Goal: Task Accomplishment & Management: Complete application form

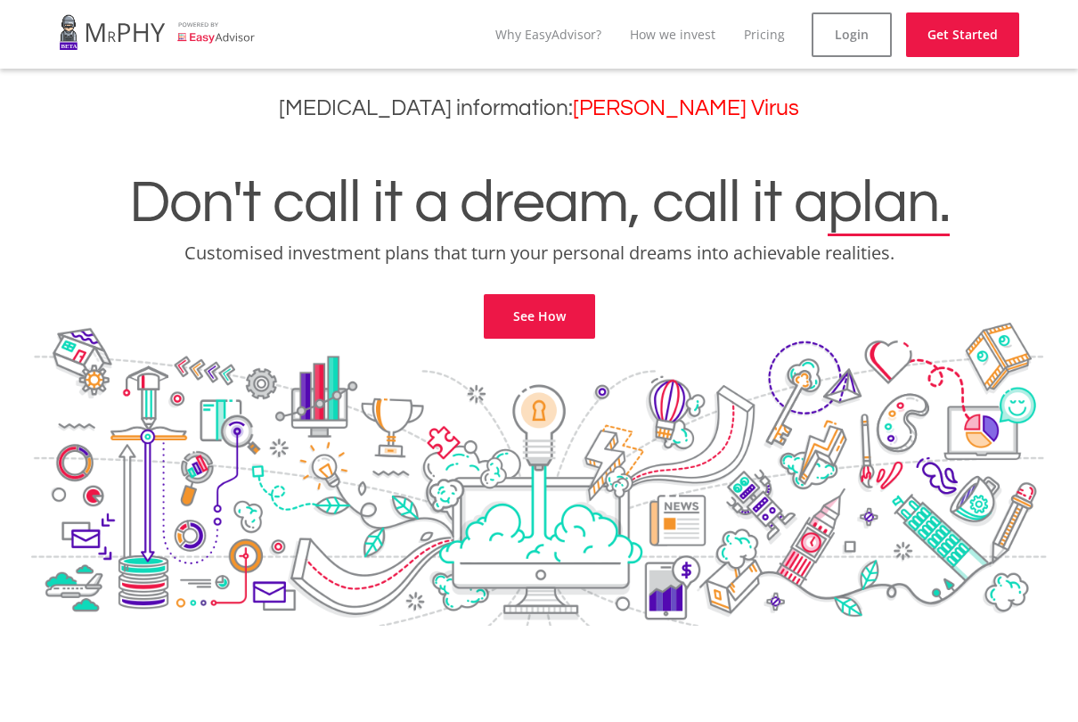
click at [861, 38] on link "Login" at bounding box center [852, 34] width 80 height 45
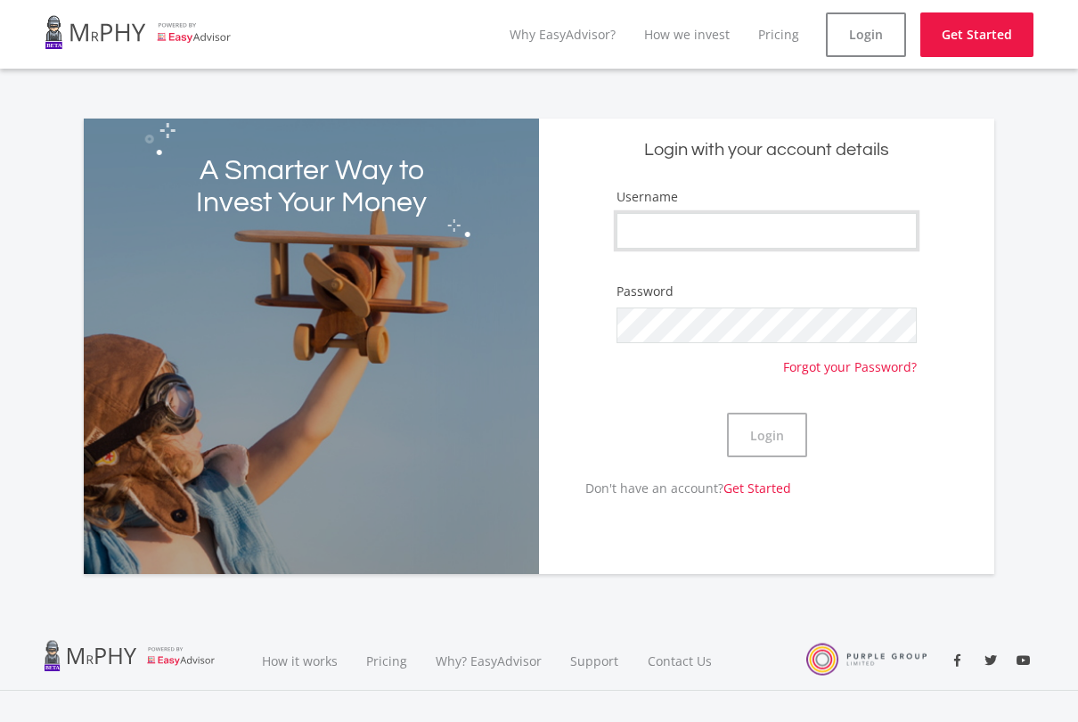
click at [755, 230] on input "Username" at bounding box center [767, 231] width 300 height 36
type input "[EMAIL_ADDRESS][DOMAIN_NAME]"
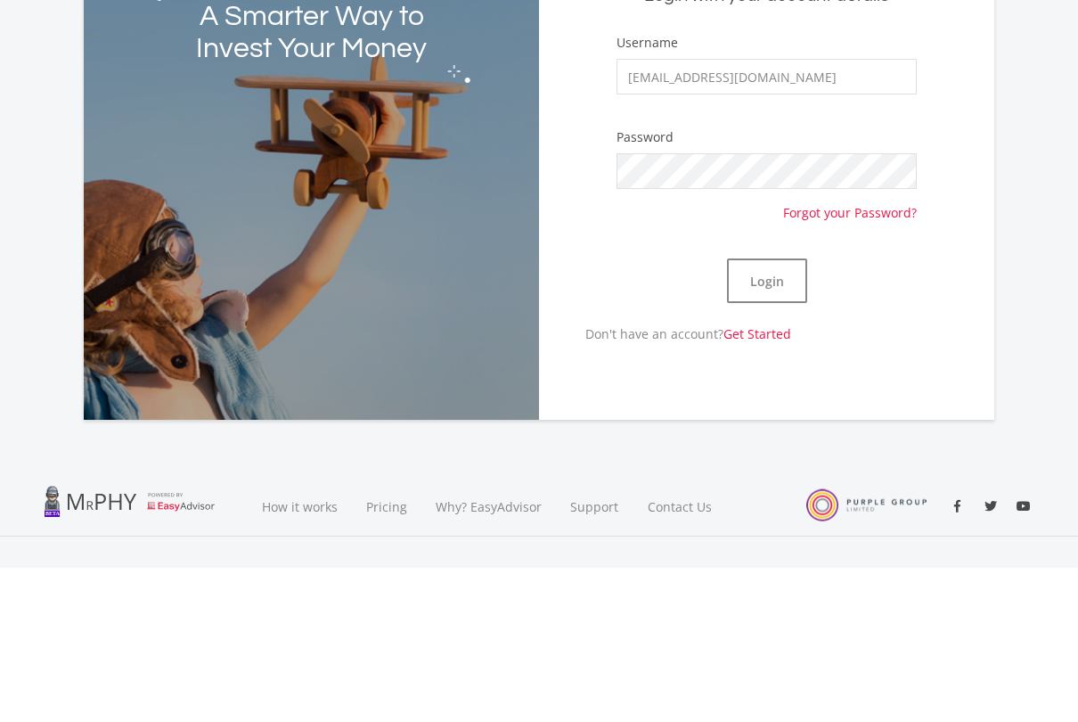
click at [775, 413] on button "Login" at bounding box center [767, 435] width 80 height 45
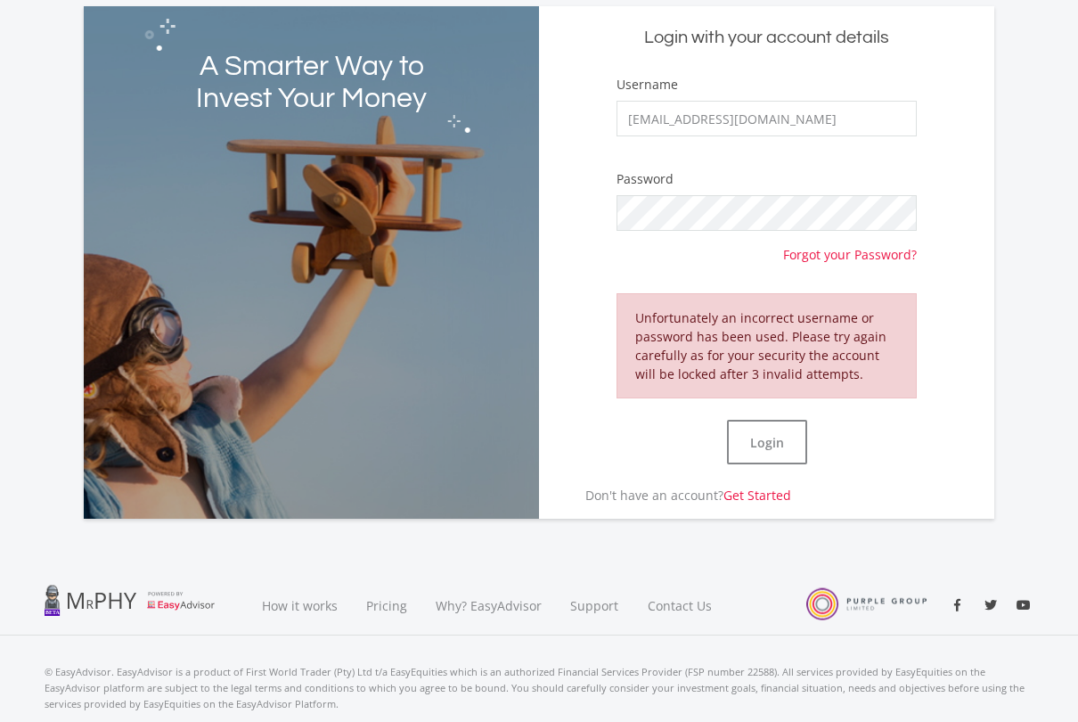
click at [1078, 40] on div "A Smarter Way to Invest Your Money Login with your account details Username [EM…" at bounding box center [539, 252] width 1078 height 534
click at [879, 261] on link "Forgot your Password?" at bounding box center [850, 247] width 134 height 33
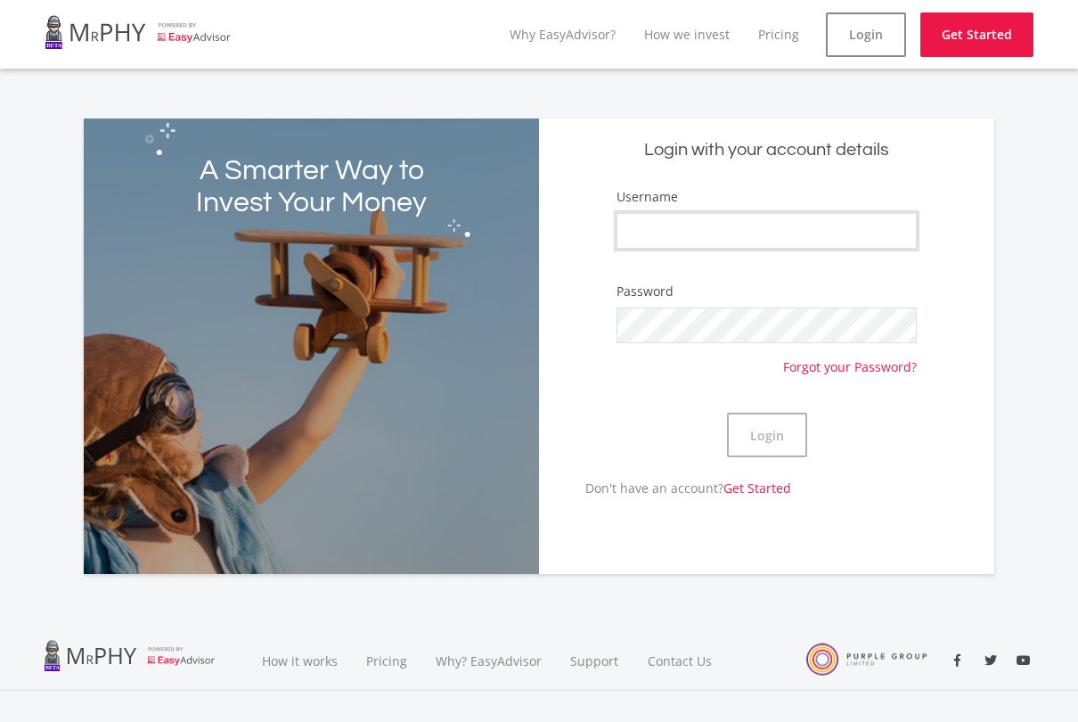
click at [786, 239] on input "Username" at bounding box center [767, 231] width 300 height 36
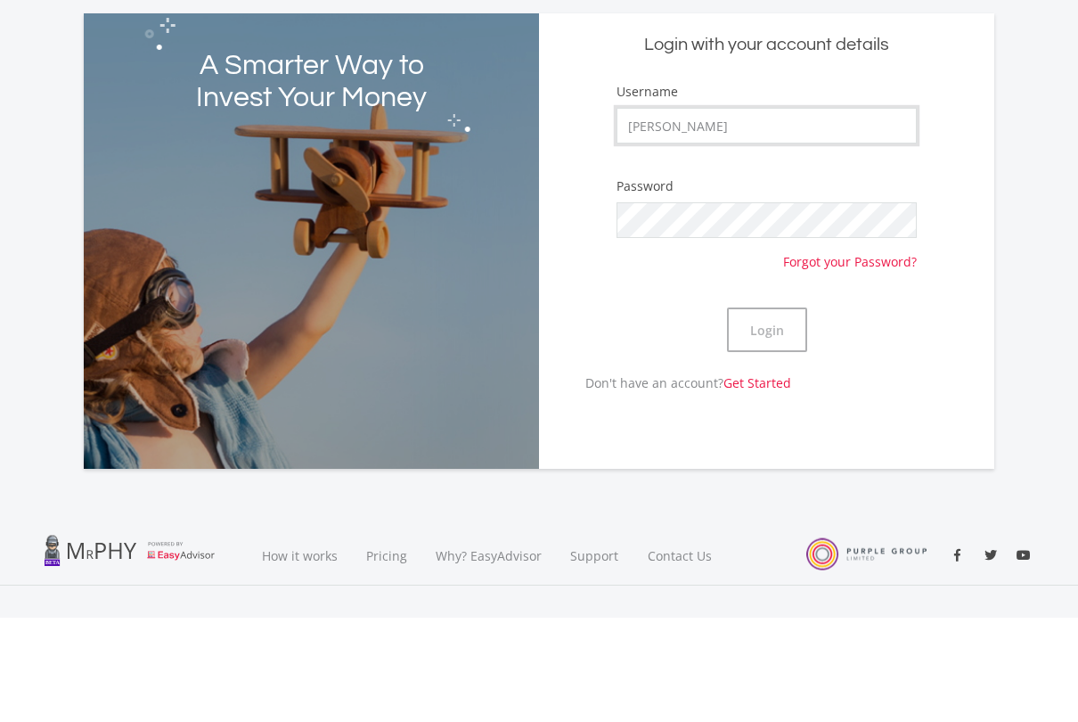
type input "[PERSON_NAME]"
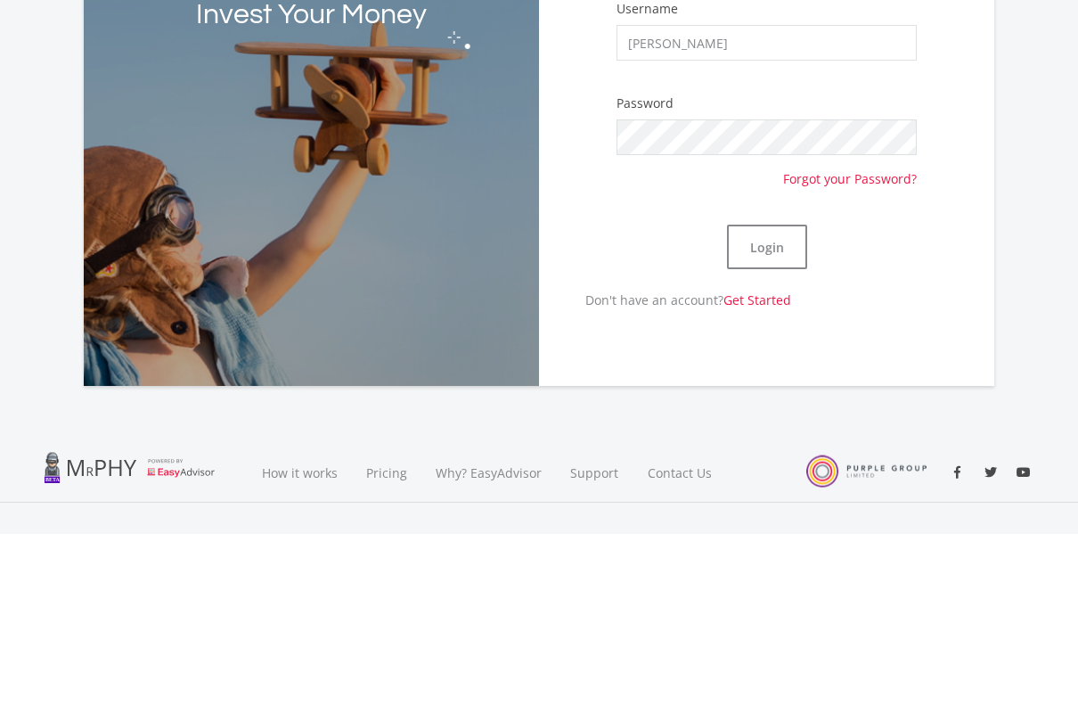
click at [774, 413] on button "Login" at bounding box center [767, 435] width 80 height 45
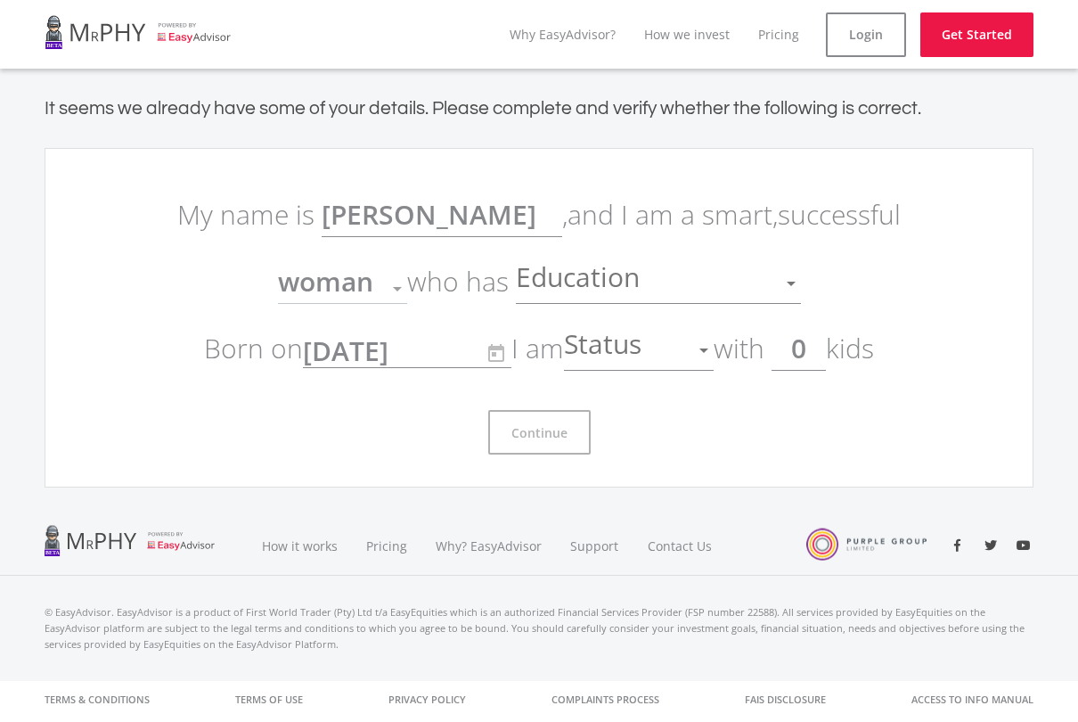
click at [793, 284] on div at bounding box center [791, 284] width 9 height 4
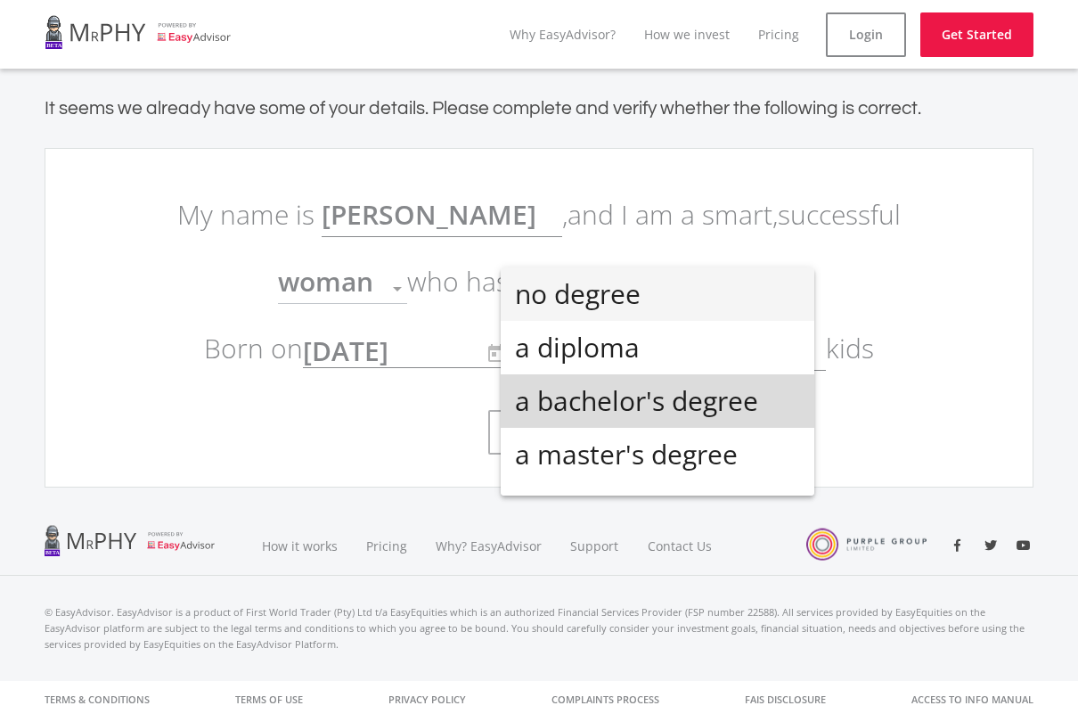
click at [737, 410] on span "a bachelor's degree" at bounding box center [657, 400] width 285 height 53
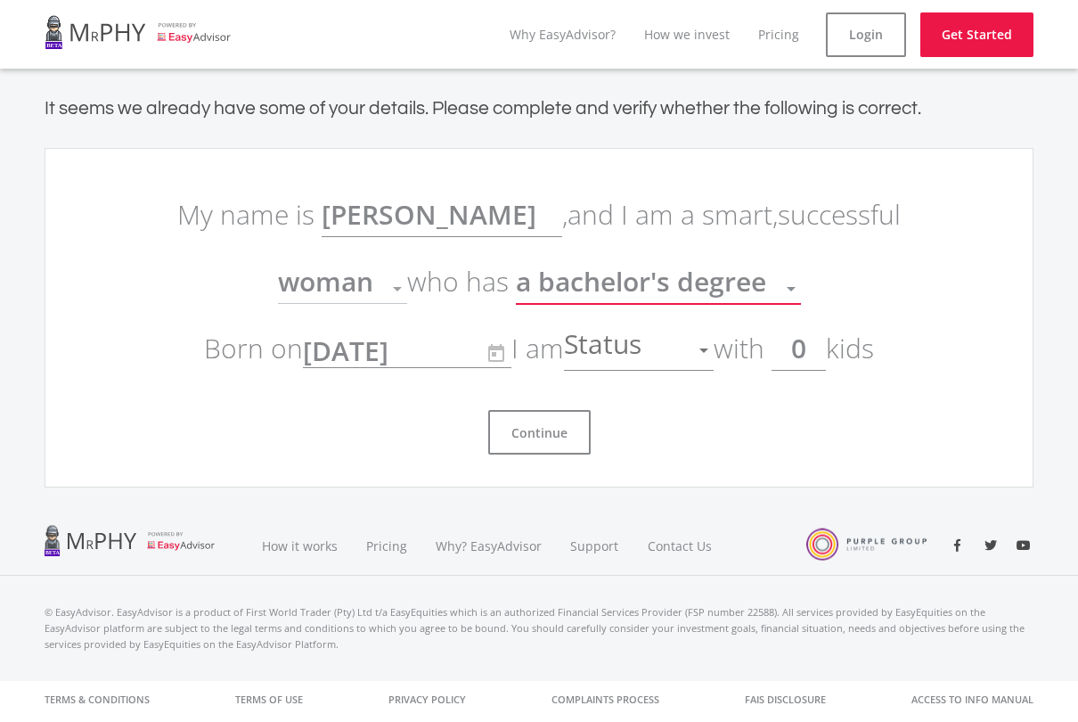
scroll to position [12, 0]
click at [710, 355] on div at bounding box center [704, 350] width 34 height 34
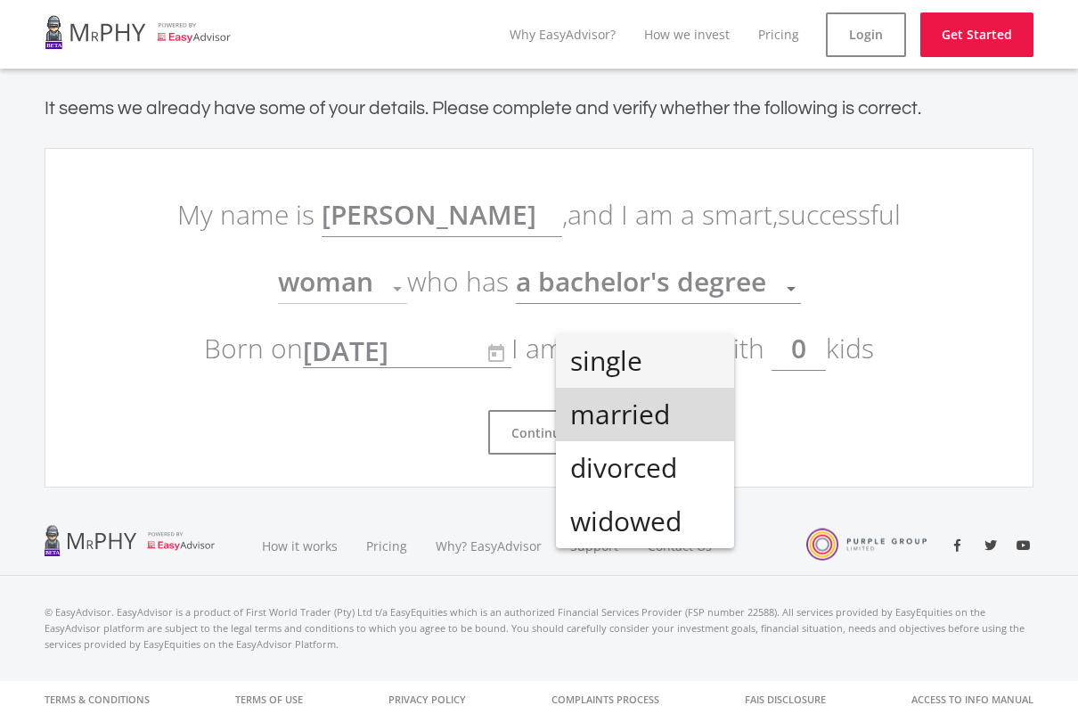
click at [679, 422] on span "married" at bounding box center [645, 414] width 150 height 53
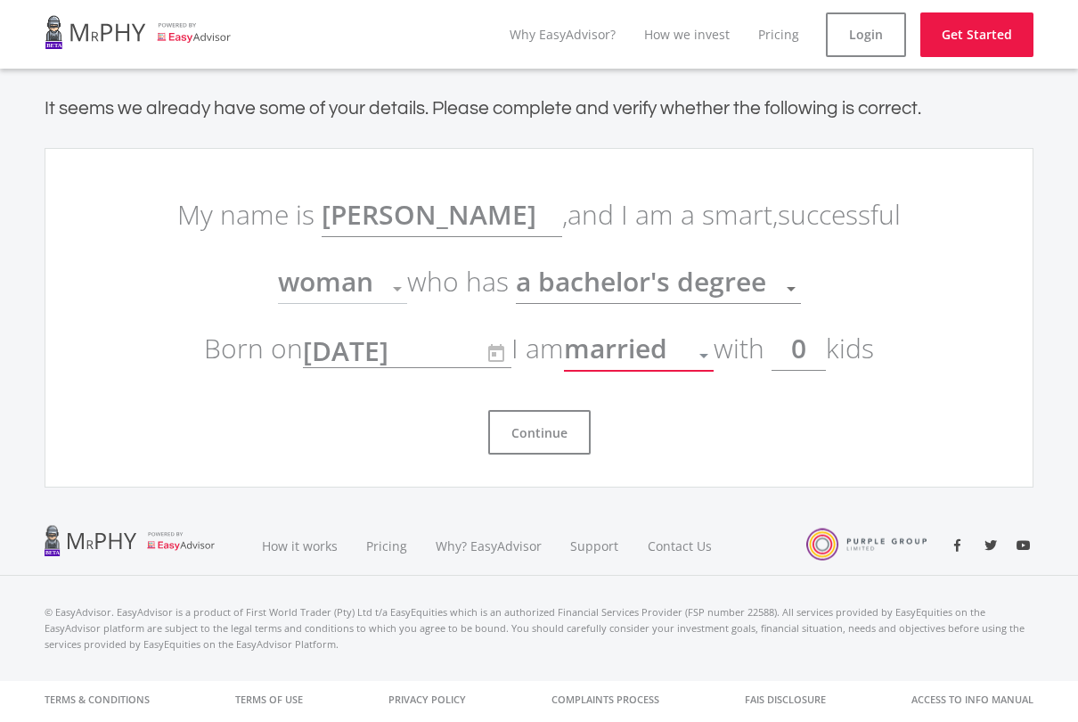
click at [824, 353] on input "0" at bounding box center [799, 348] width 54 height 45
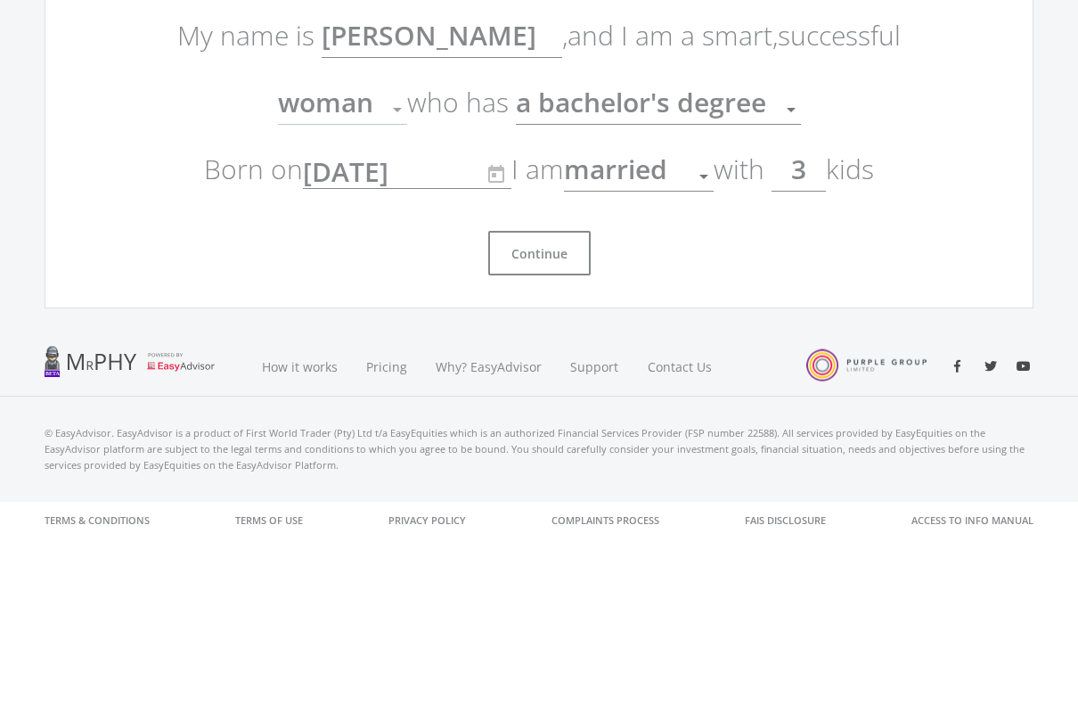
type input "3"
click at [529, 410] on button "Continue" at bounding box center [539, 432] width 103 height 45
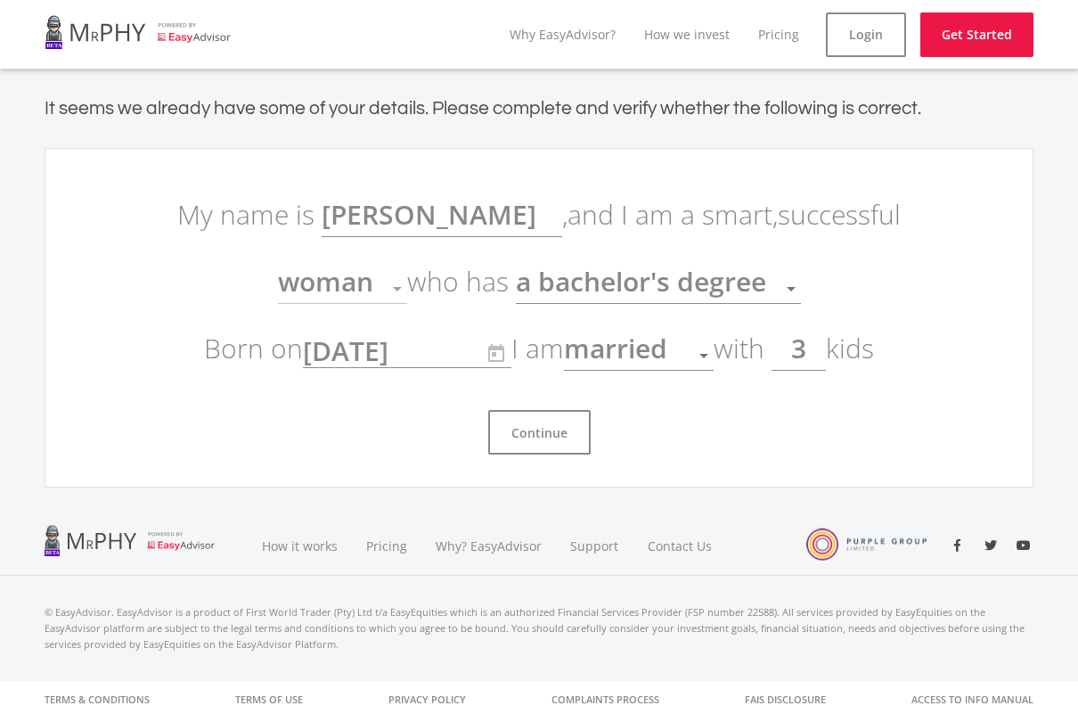
click at [551, 433] on button "Continue" at bounding box center [539, 432] width 103 height 45
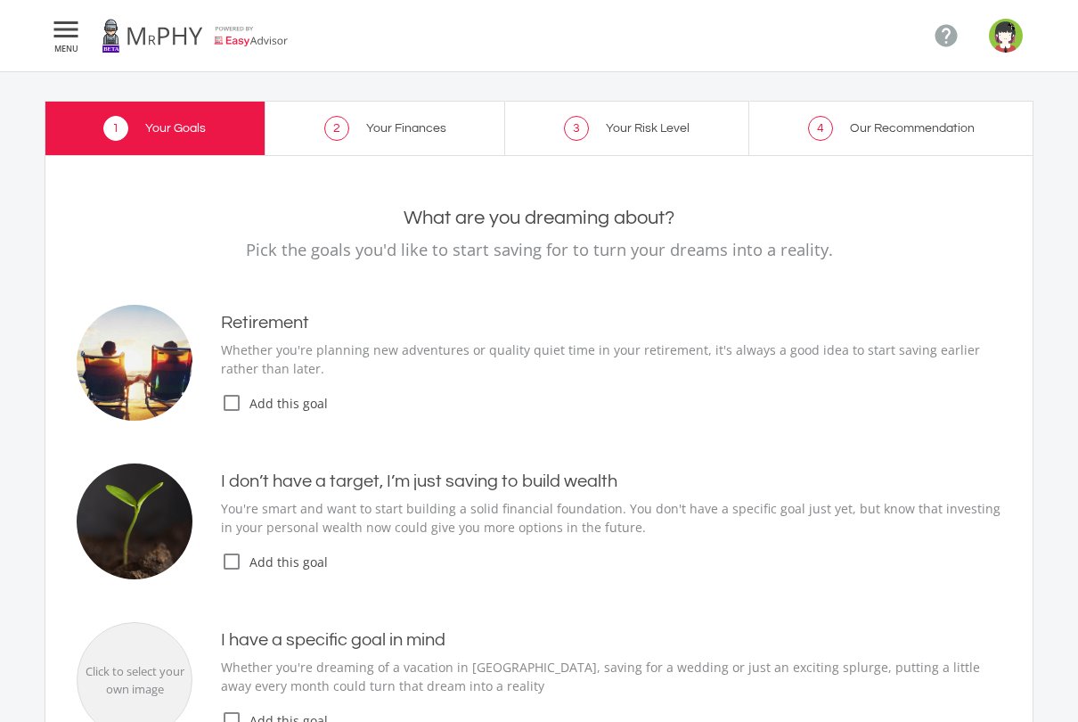
click at [232, 398] on icon "check_box_outline_blank" at bounding box center [231, 402] width 21 height 21
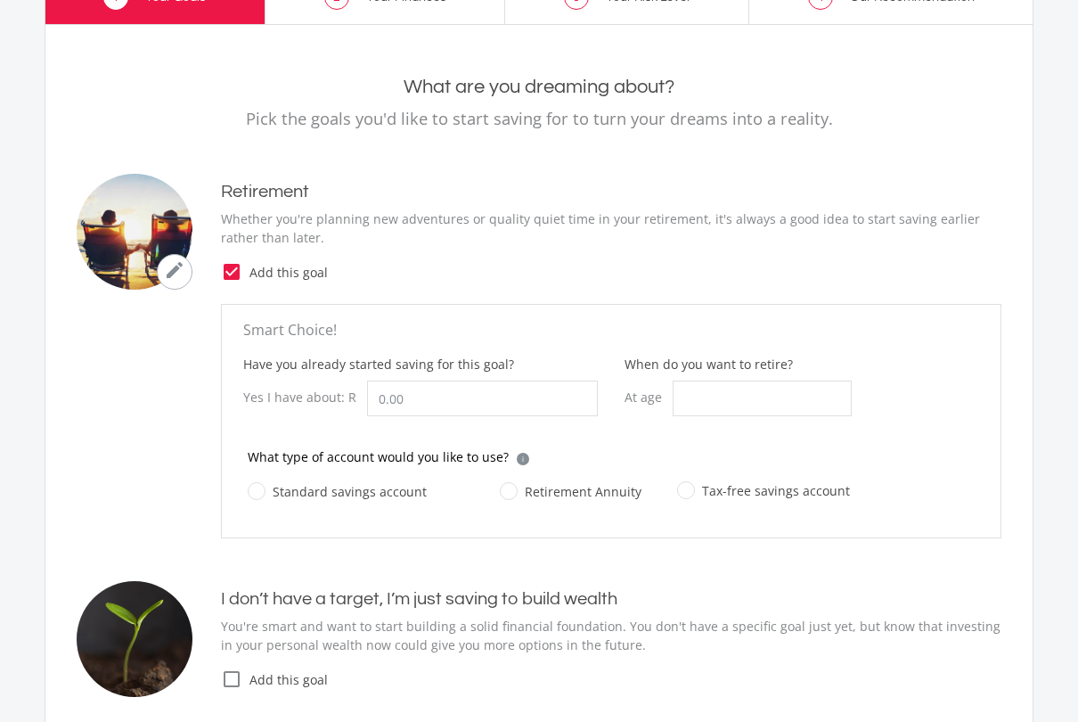
scroll to position [131, 0]
click at [231, 269] on icon "check_box" at bounding box center [231, 271] width 21 height 21
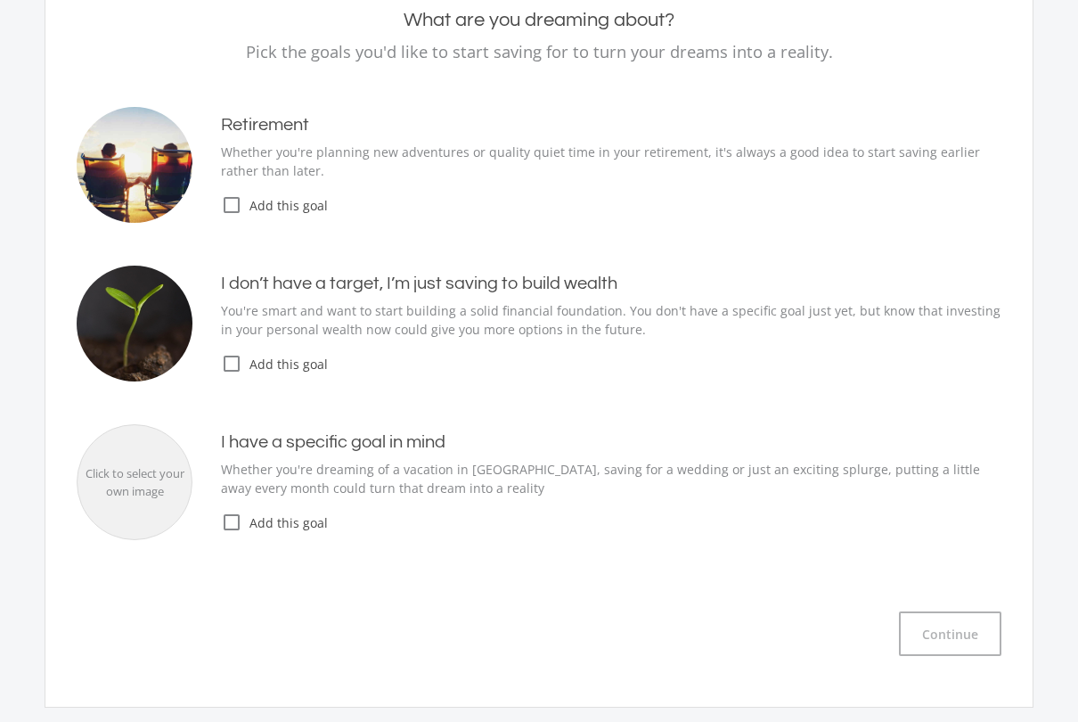
click at [232, 358] on icon "check_box_outline_blank" at bounding box center [231, 364] width 21 height 21
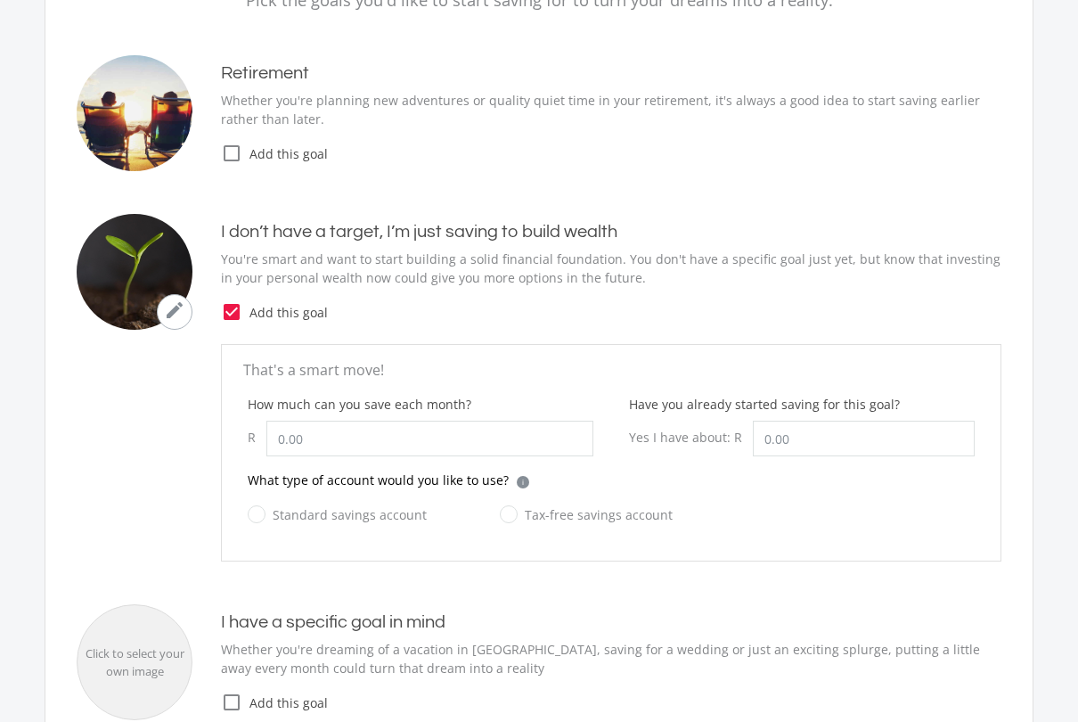
scroll to position [247, 0]
click at [323, 437] on input "How much can you save each month?" at bounding box center [430, 441] width 327 height 36
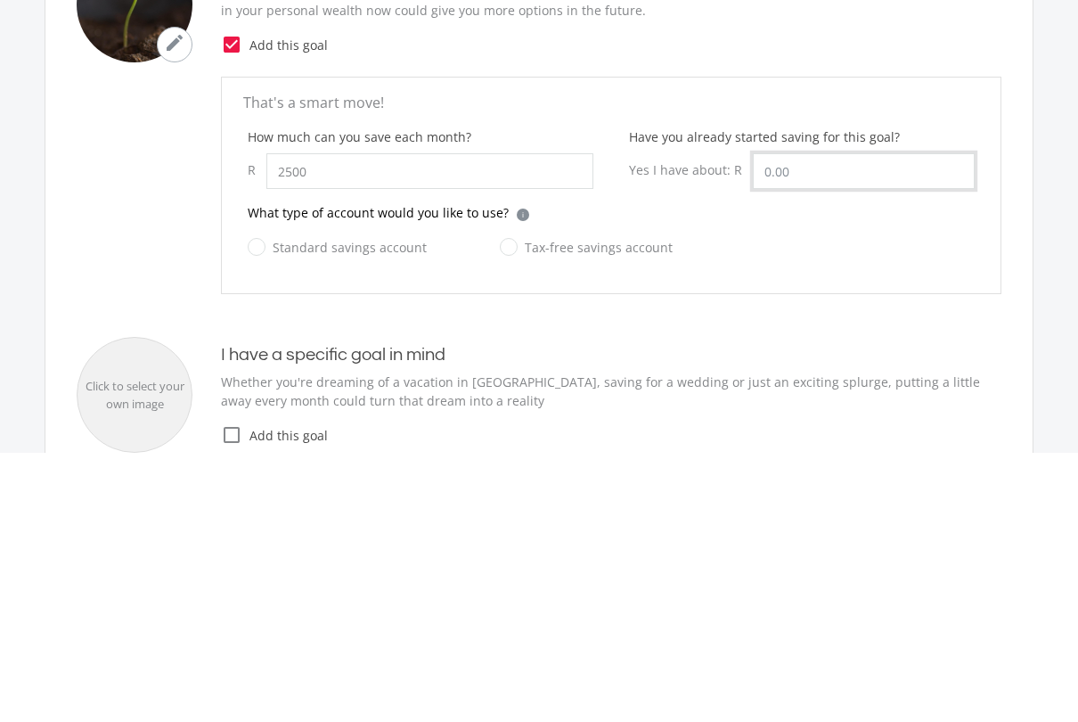
click at [892, 423] on input "Have you already started saving for this goal?" at bounding box center [864, 441] width 222 height 36
type input "2,500.00"
type input "11000"
click at [516, 506] on label "Tax-free savings account" at bounding box center [586, 517] width 173 height 22
click at [516, 510] on input "Tax-free savings account" at bounding box center [568, 528] width 173 height 36
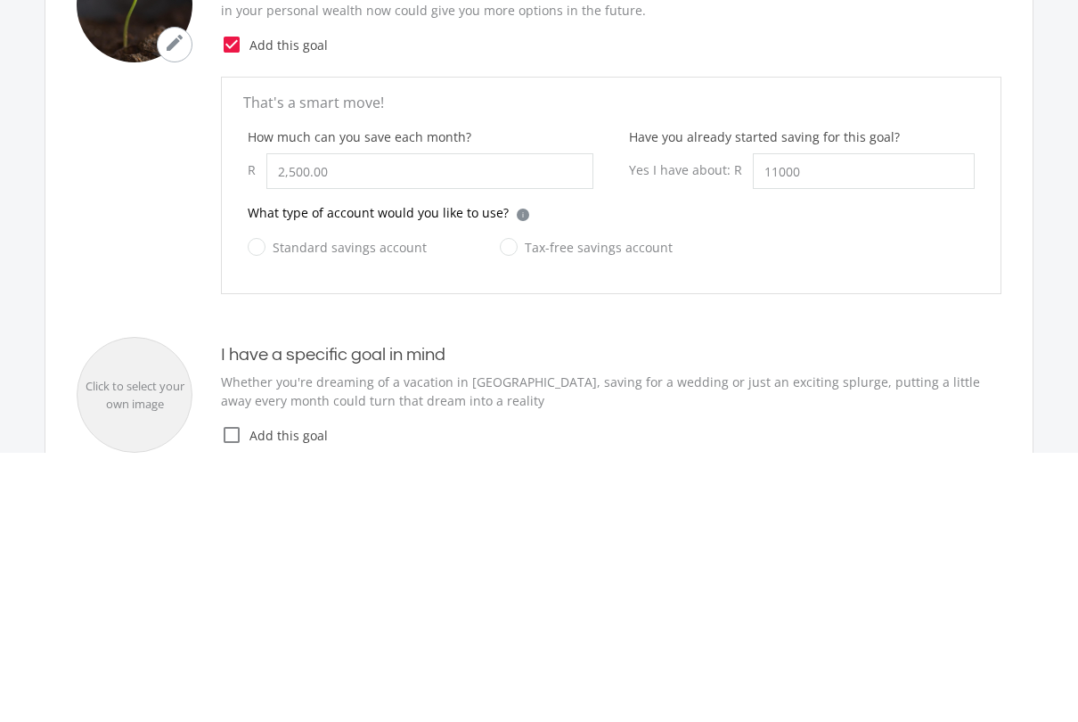
radio input "true"
type input "11,000.00"
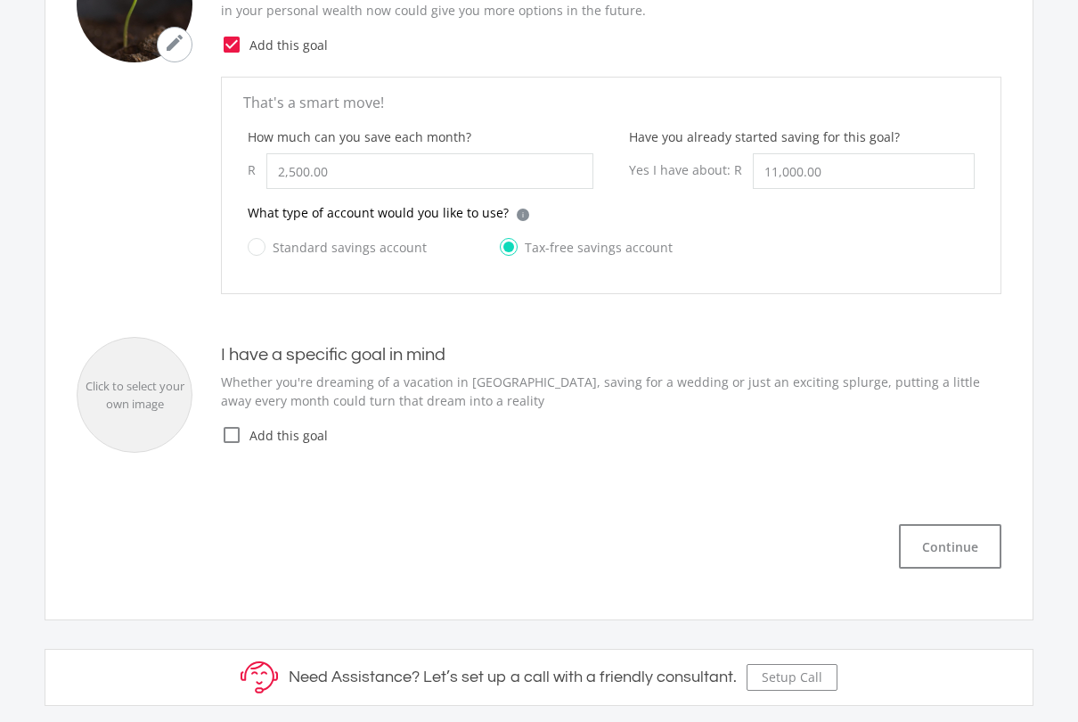
click at [948, 549] on button "Continue" at bounding box center [950, 546] width 103 height 45
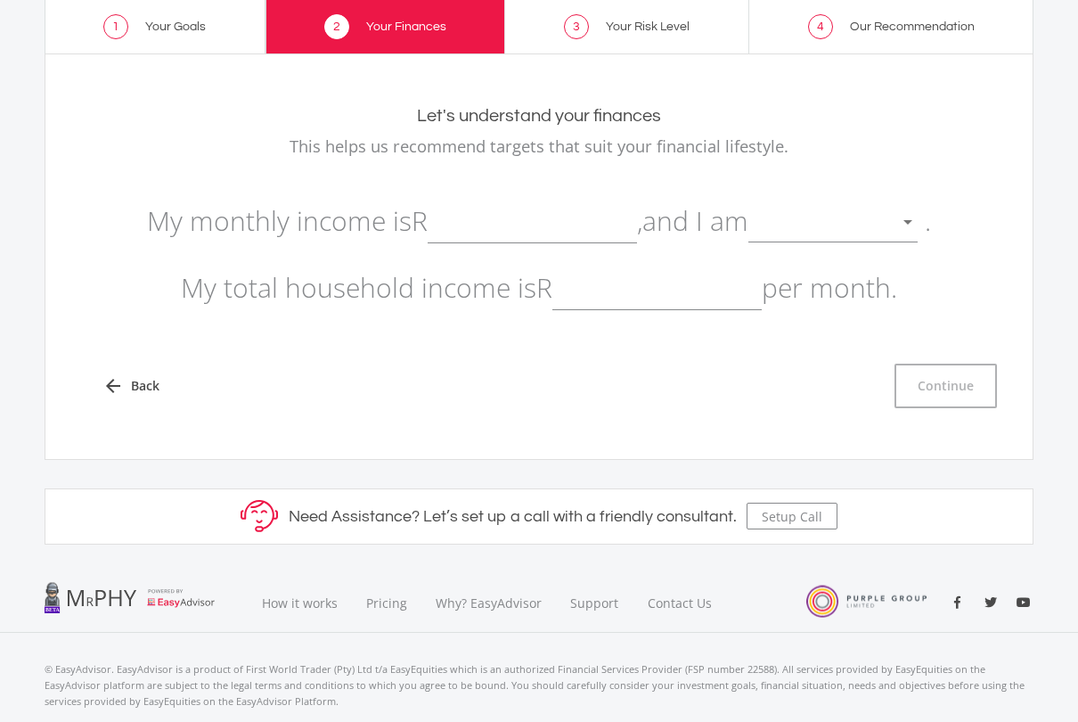
scroll to position [102, 0]
click at [637, 222] on input "text" at bounding box center [532, 221] width 209 height 45
click at [749, 240] on div at bounding box center [820, 223] width 143 height 34
type input "45,000.00"
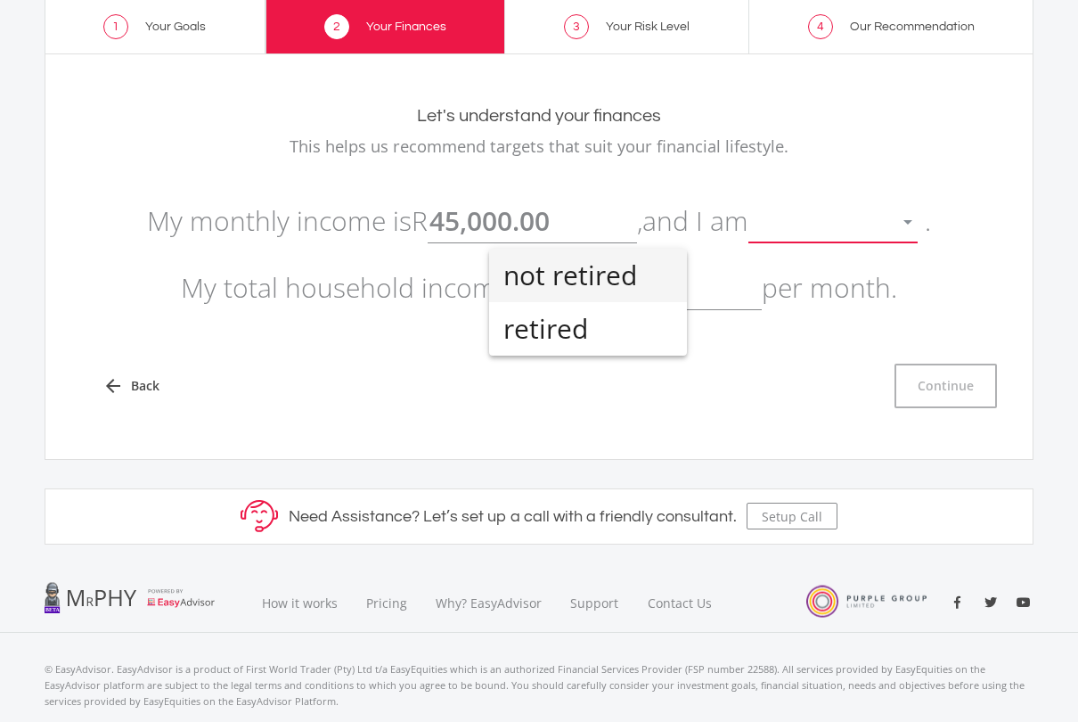
click at [638, 274] on span "not retired" at bounding box center [588, 275] width 169 height 53
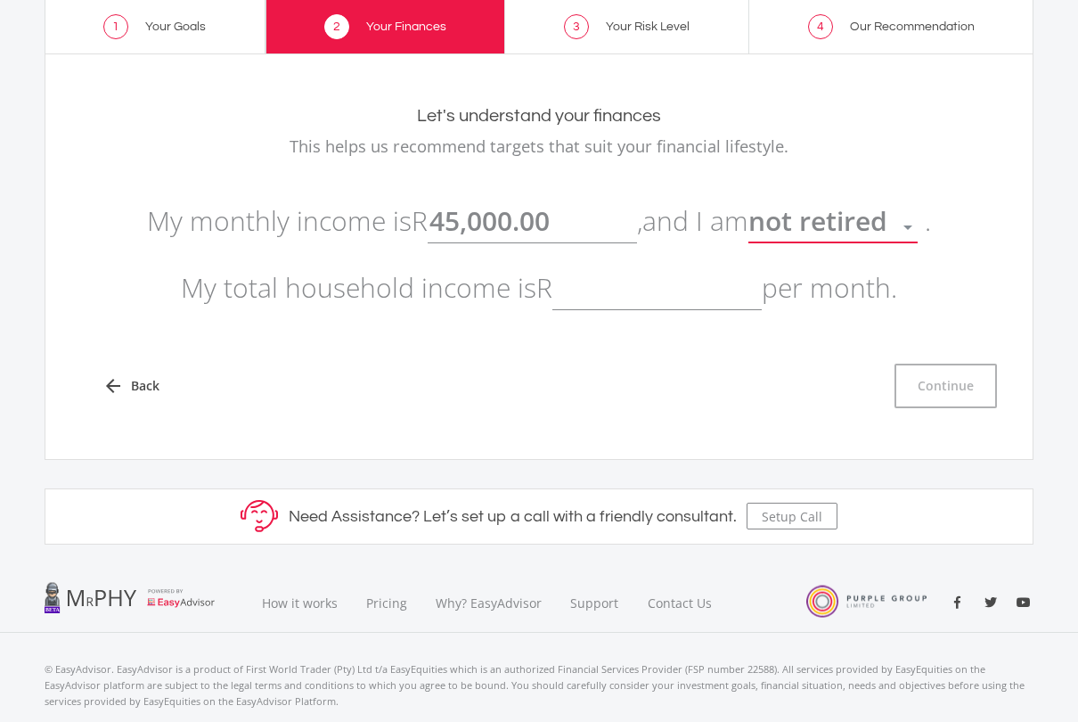
click at [673, 310] on input "text" at bounding box center [657, 288] width 209 height 45
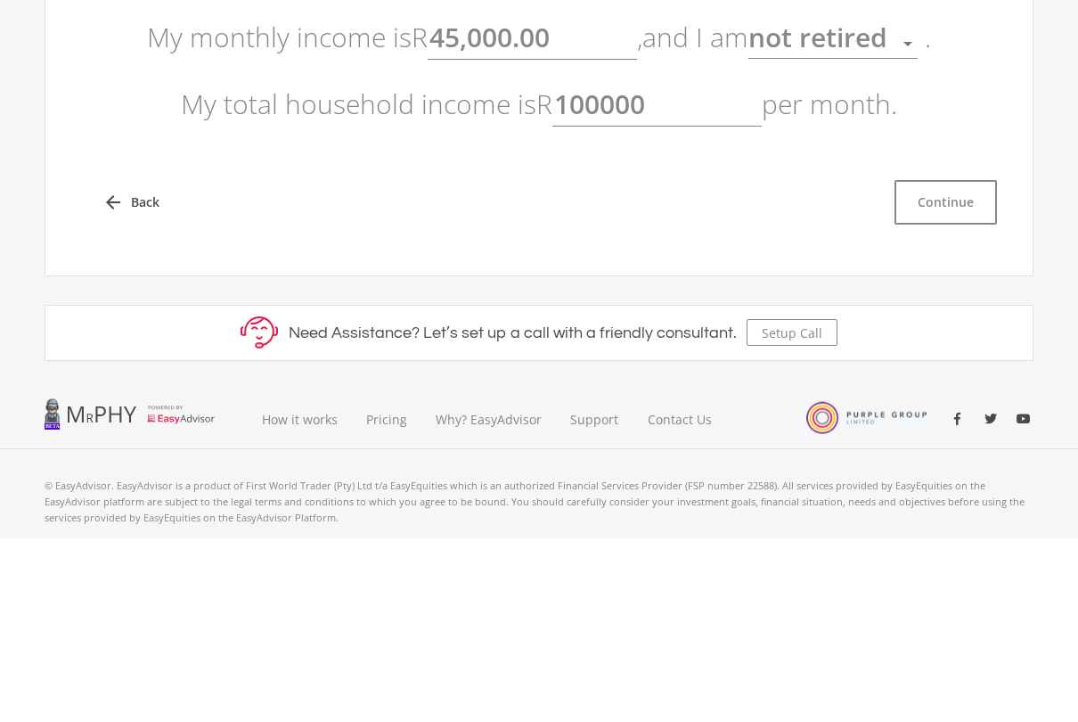
click at [953, 364] on button "Continue" at bounding box center [946, 386] width 103 height 45
type input "100,000.00"
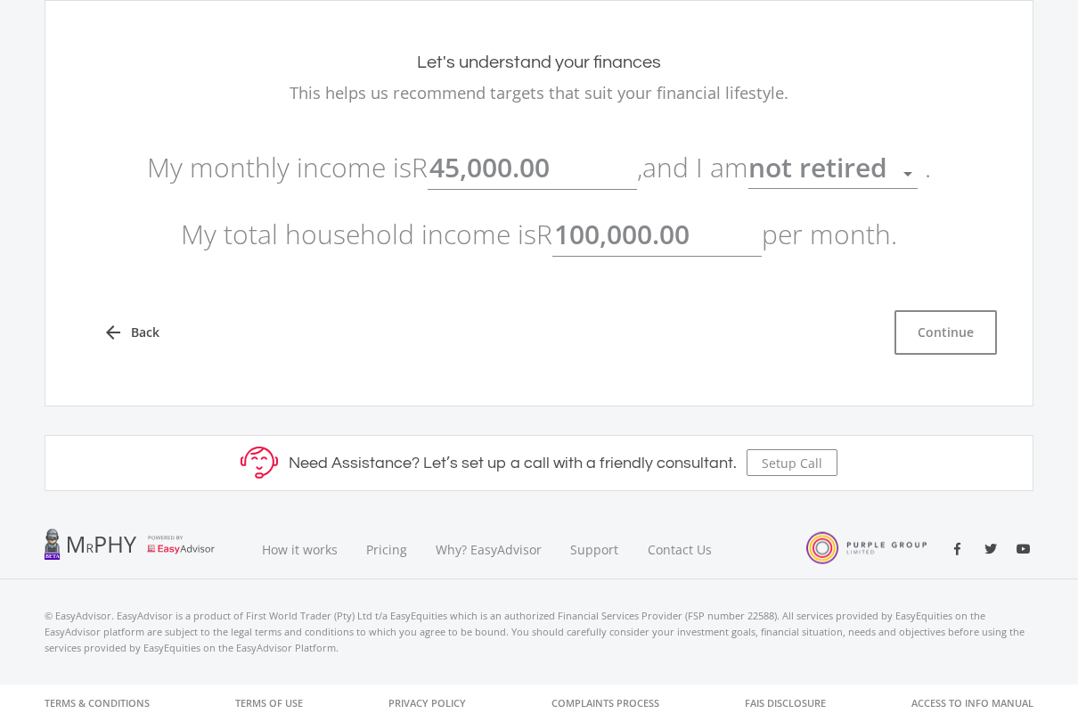
type input "45000"
type input "100000"
type input "45,000.00"
type input "100,000.00"
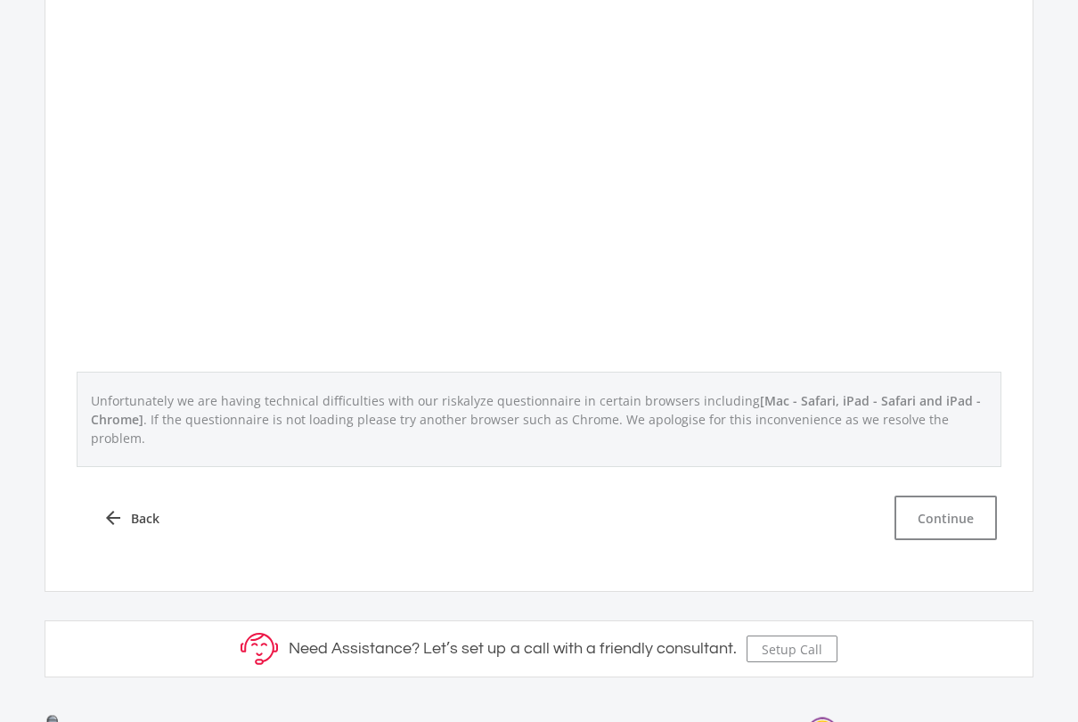
scroll to position [664, 0]
click at [943, 508] on button "Continue" at bounding box center [946, 517] width 103 height 45
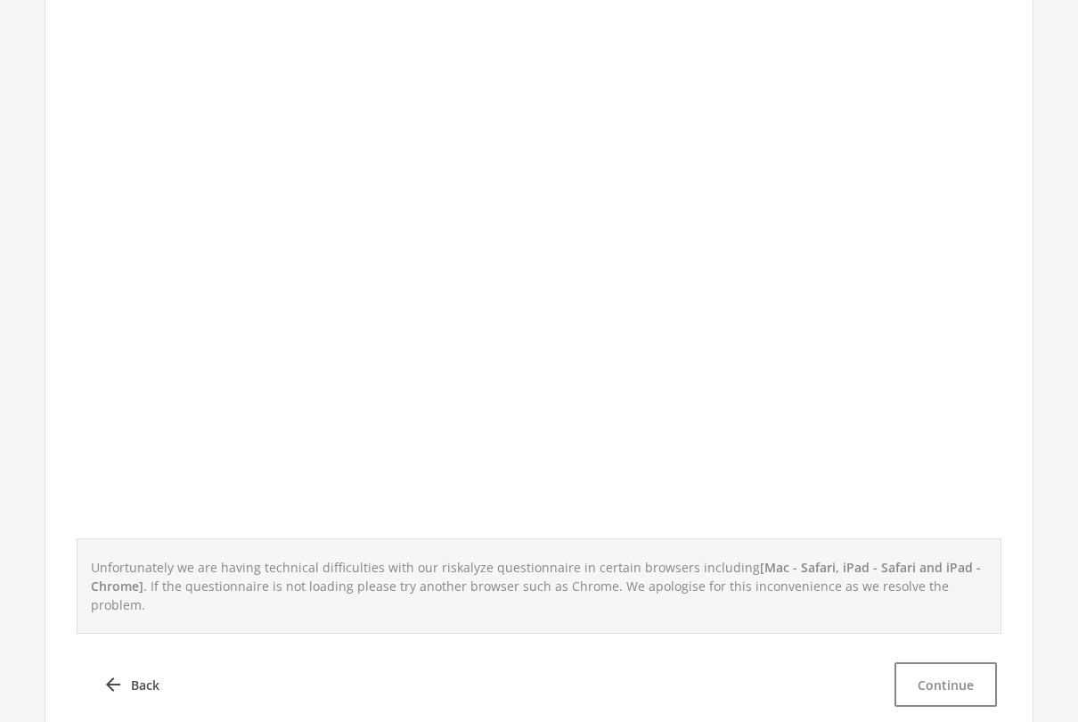
scroll to position [496, 0]
click at [146, 676] on span "Back" at bounding box center [145, 685] width 29 height 19
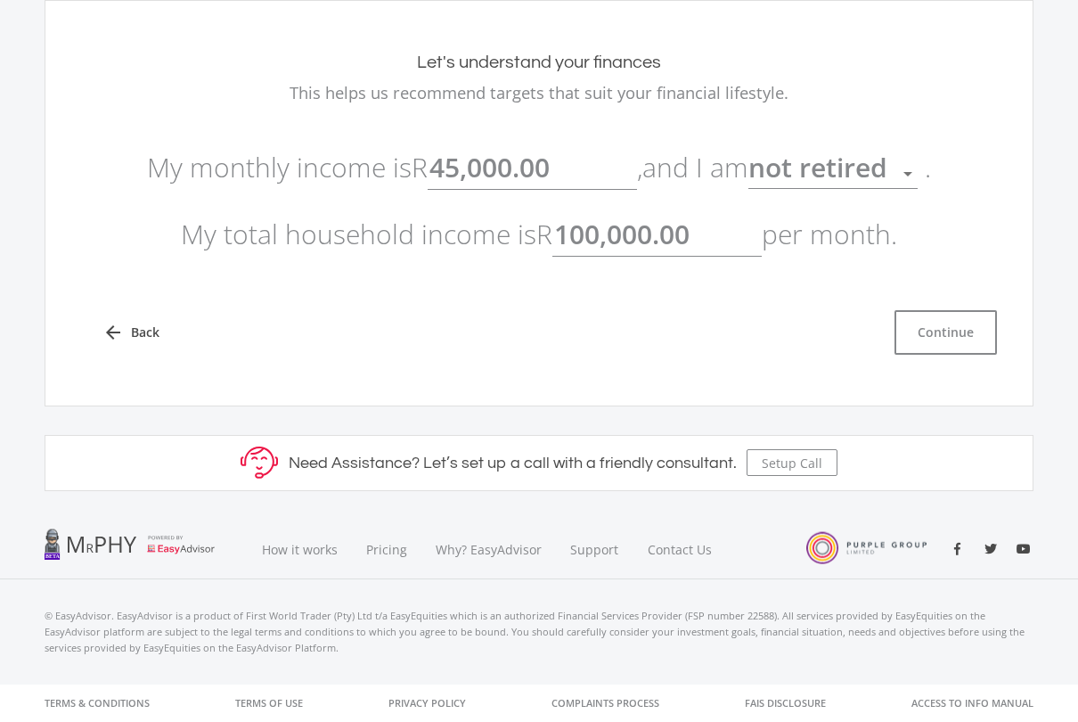
click at [947, 337] on button "Continue" at bounding box center [946, 332] width 103 height 45
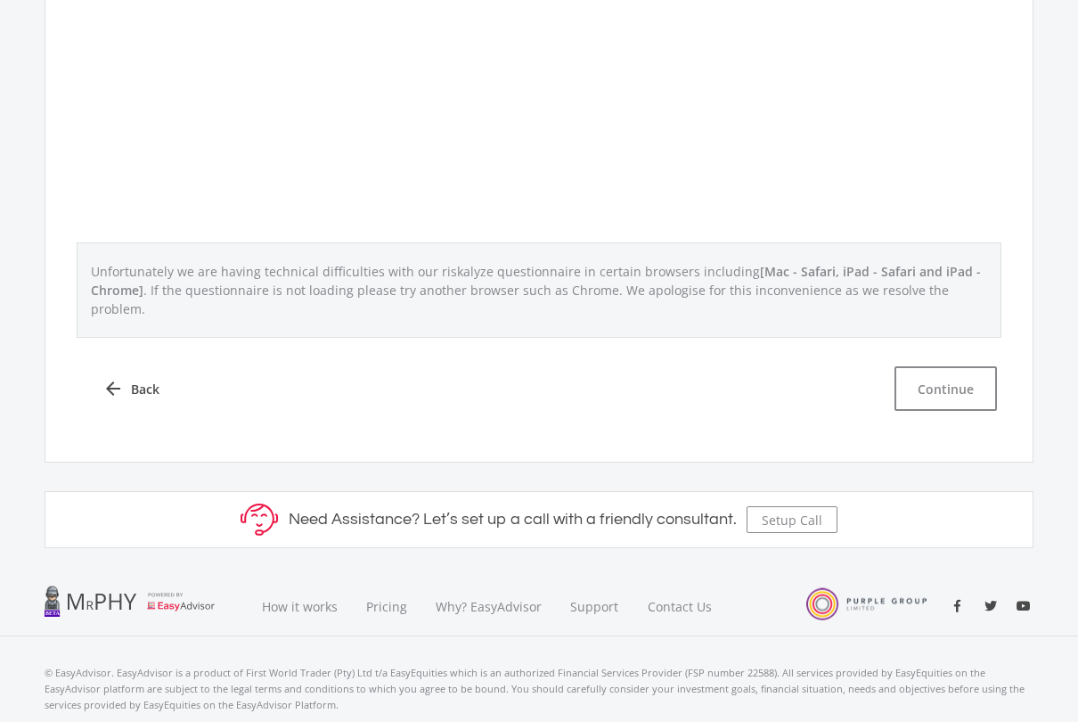
scroll to position [831, 0]
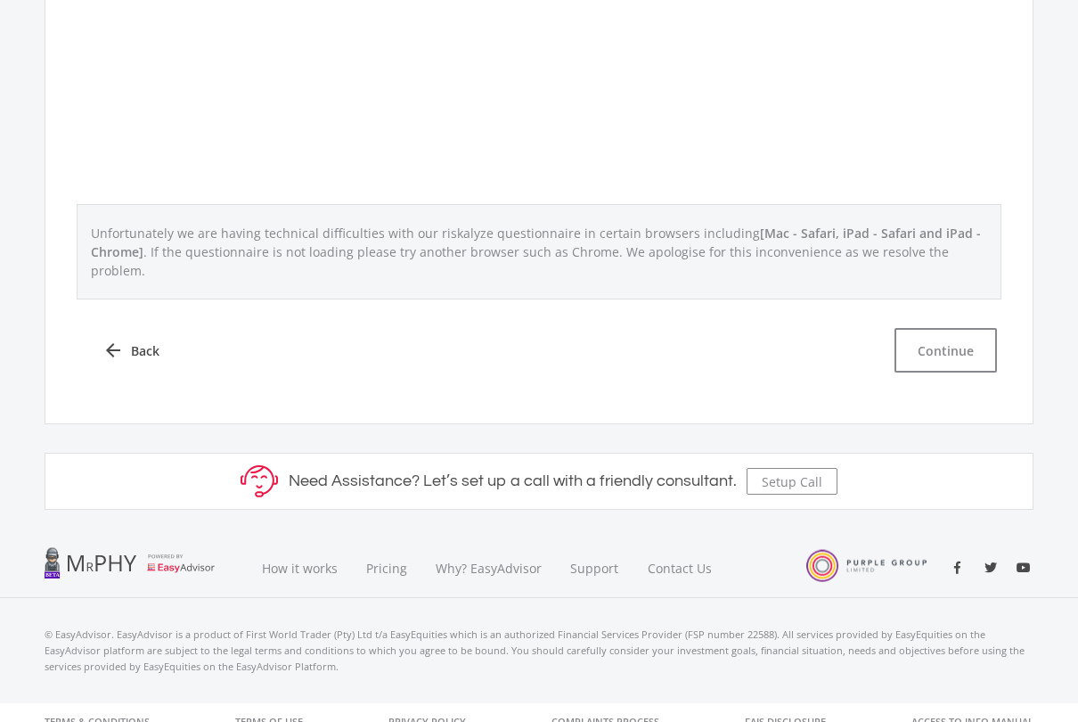
click at [944, 338] on button "Continue" at bounding box center [946, 350] width 103 height 45
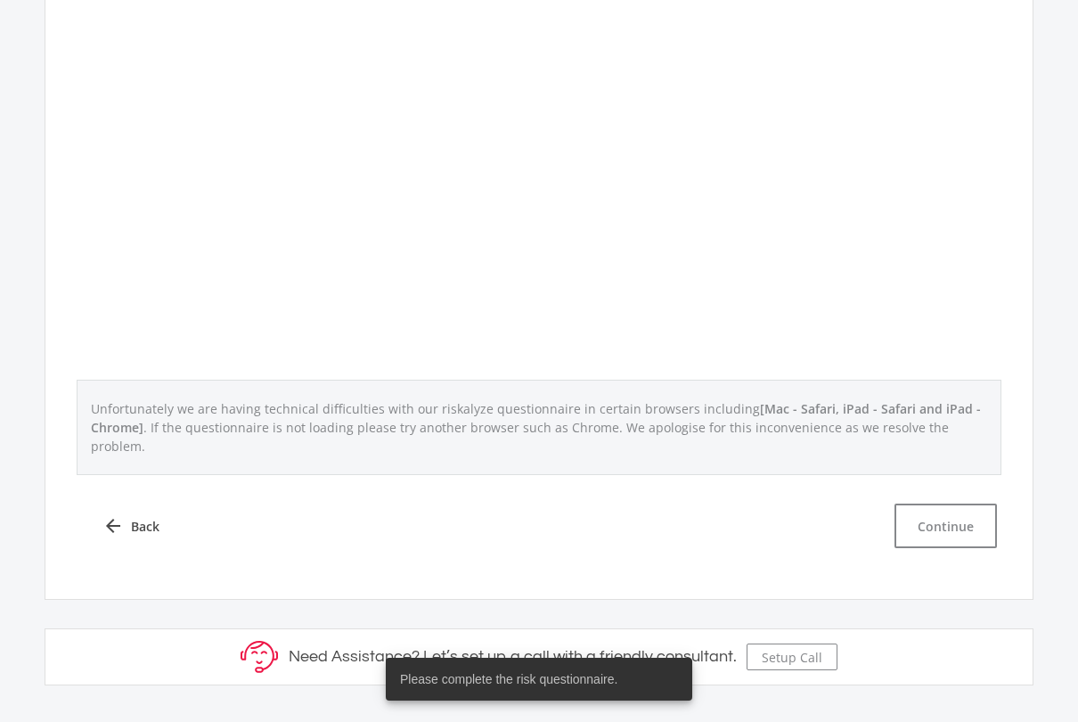
scroll to position [666, 0]
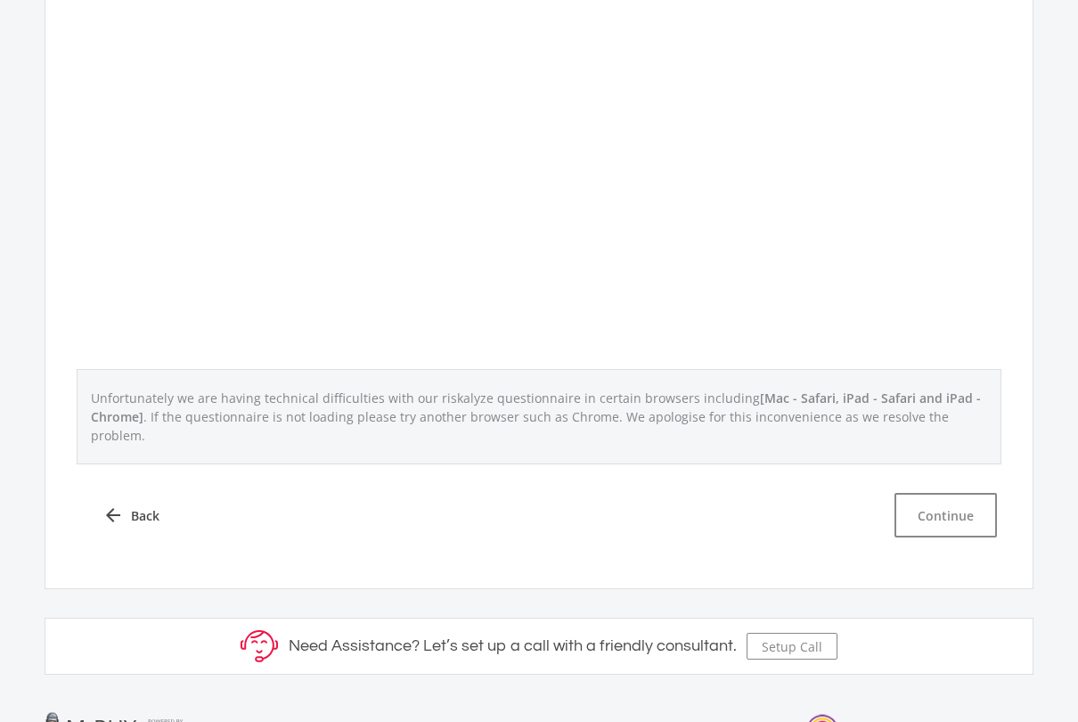
click at [146, 493] on link "arrow_back Back" at bounding box center [131, 515] width 100 height 45
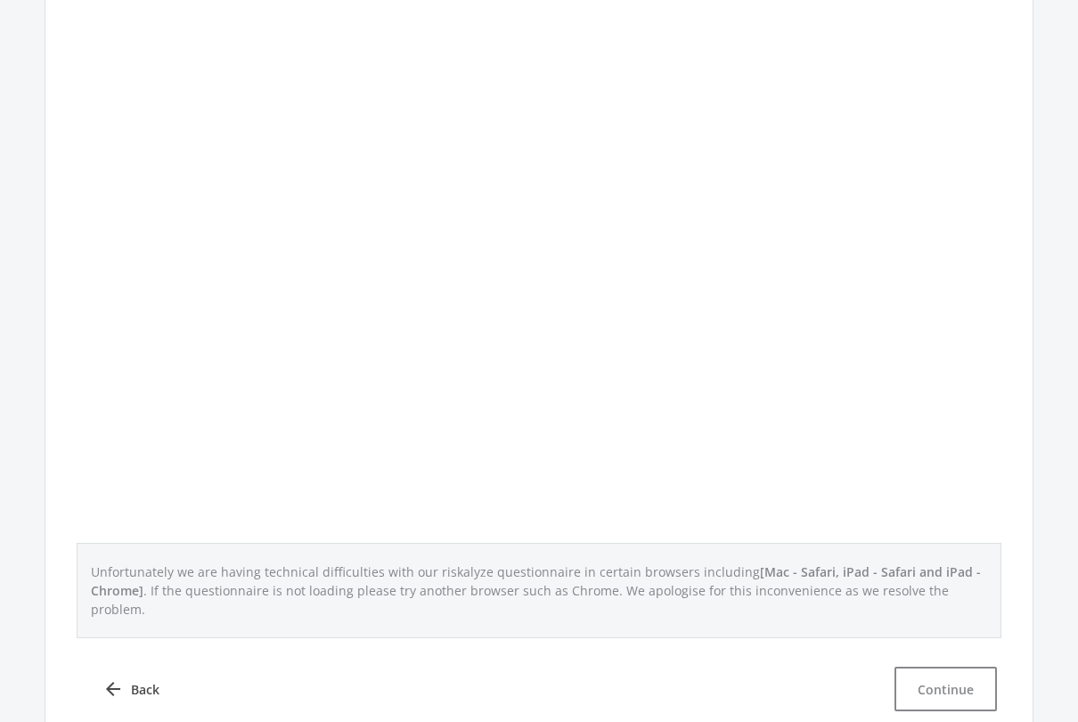
scroll to position [222, 0]
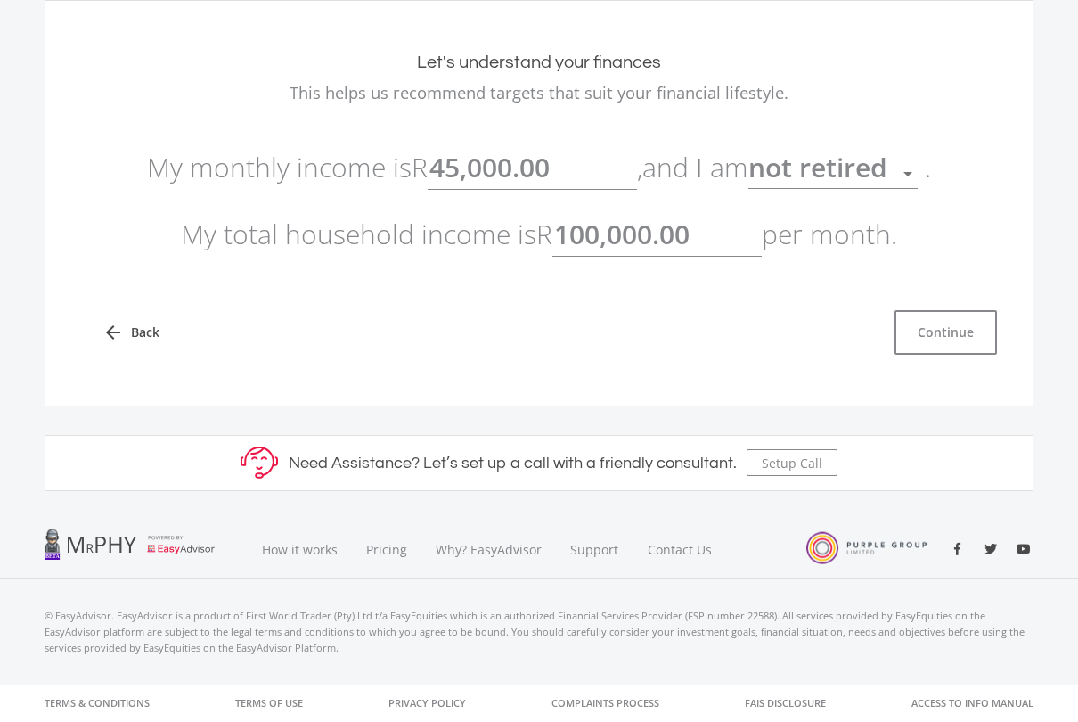
click at [723, 232] on input "100,000.00" at bounding box center [657, 234] width 209 height 45
type input "1"
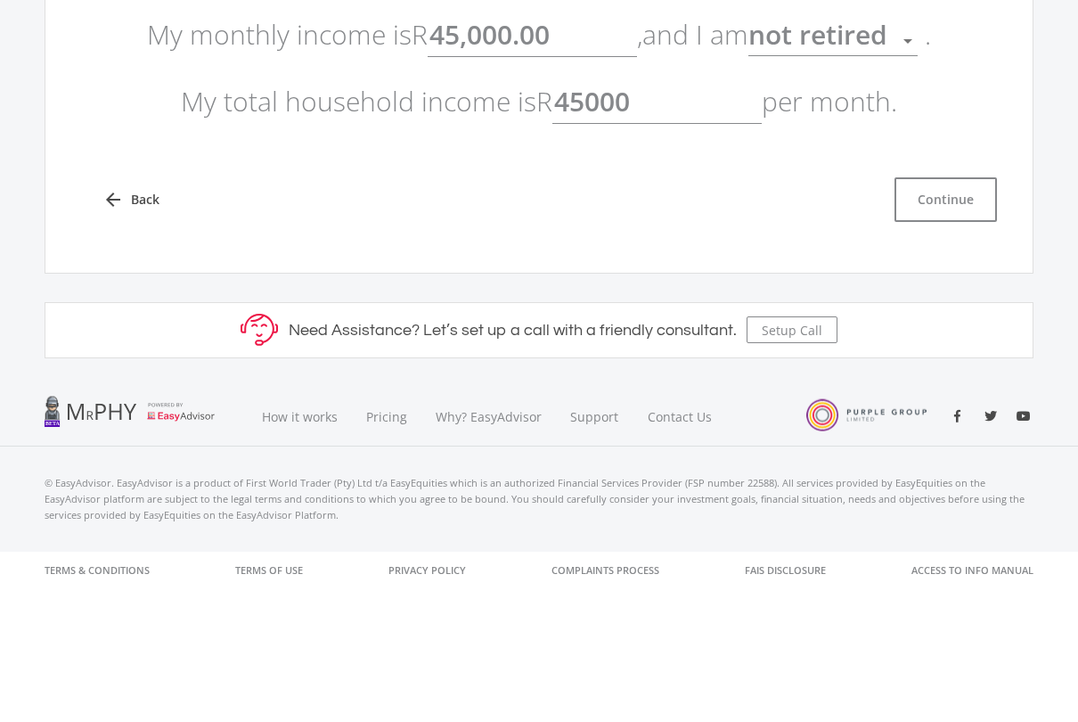
click at [946, 310] on button "Continue" at bounding box center [946, 332] width 103 height 45
type input "45,000.00"
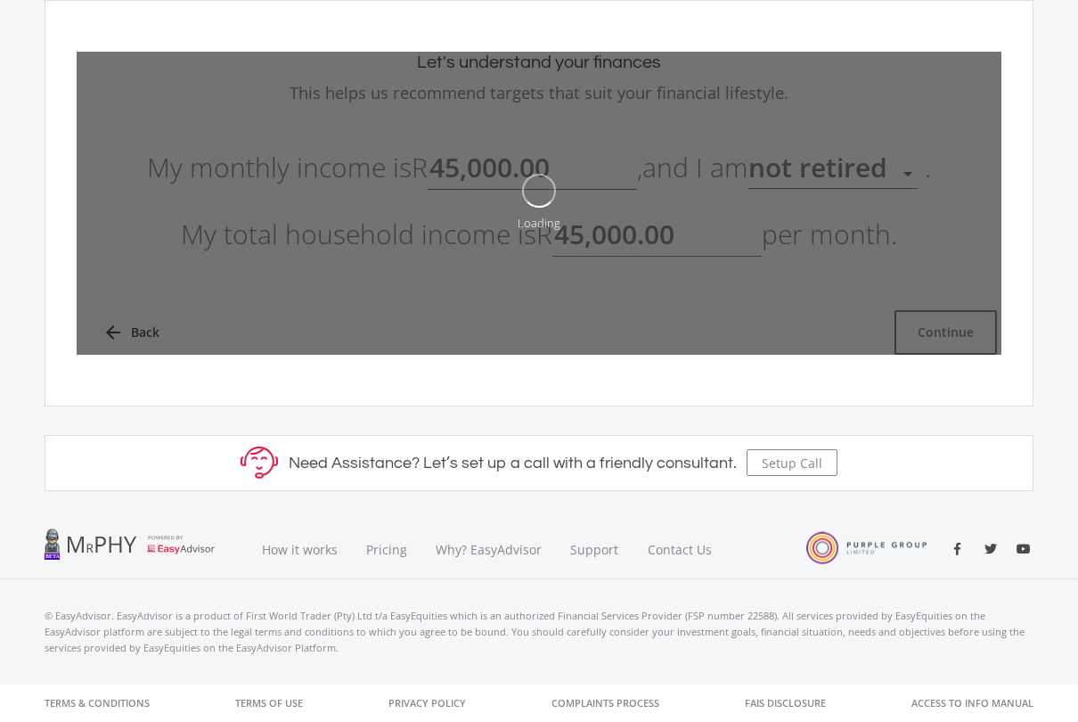
type input "45000"
type input "45,000.00"
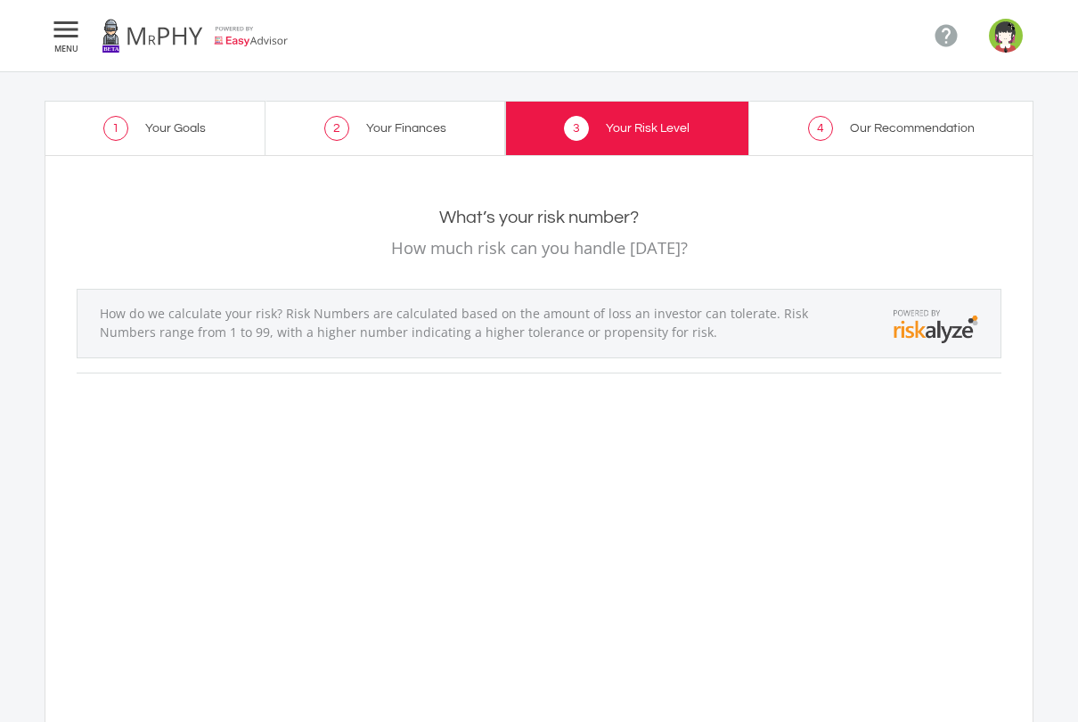
click at [83, 27] on button " MENU" at bounding box center [66, 36] width 43 height 36
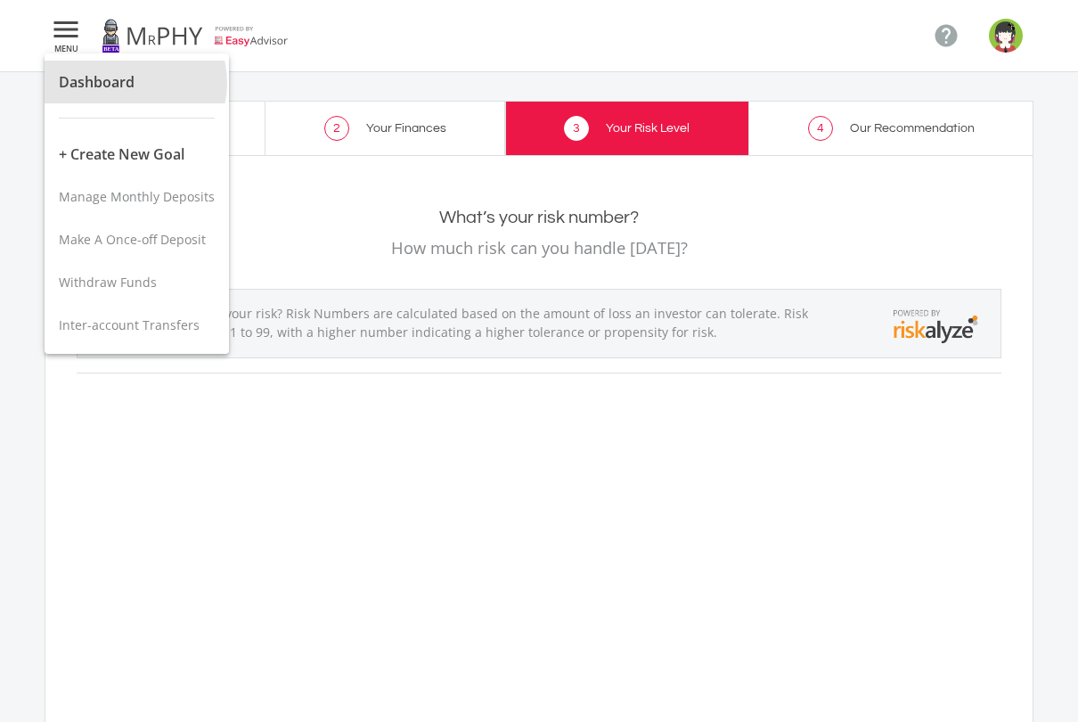
click at [128, 84] on span "Dashboard" at bounding box center [97, 82] width 76 height 20
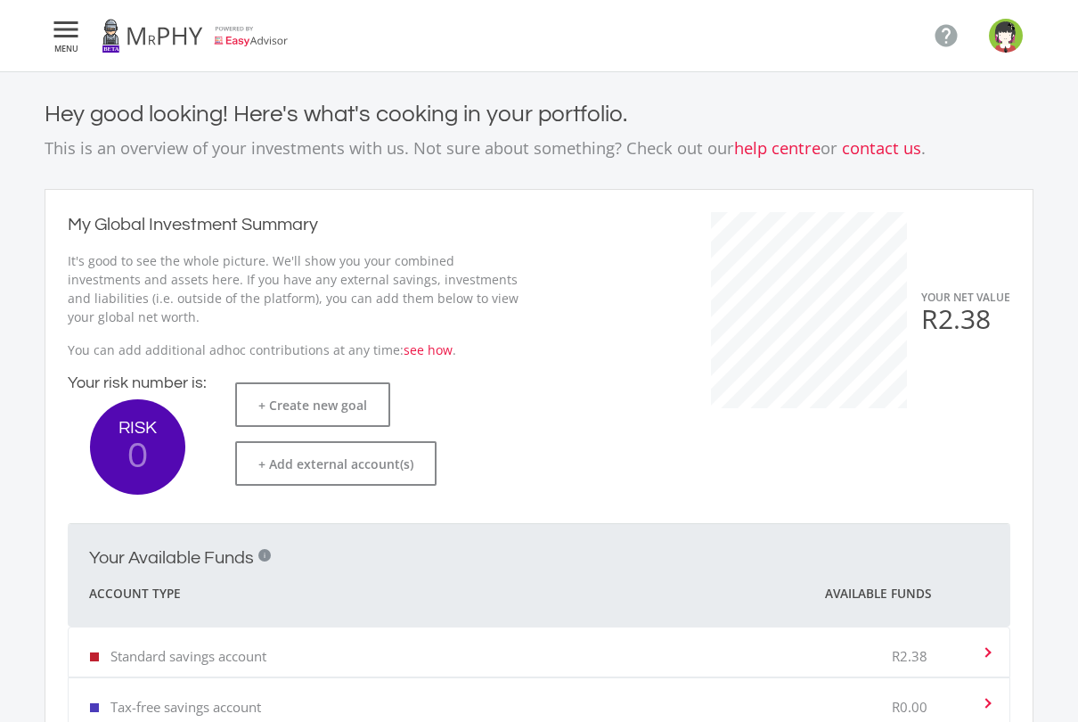
click at [774, 152] on link "help centre" at bounding box center [777, 147] width 86 height 22
